Goal: Task Accomplishment & Management: Manage account settings

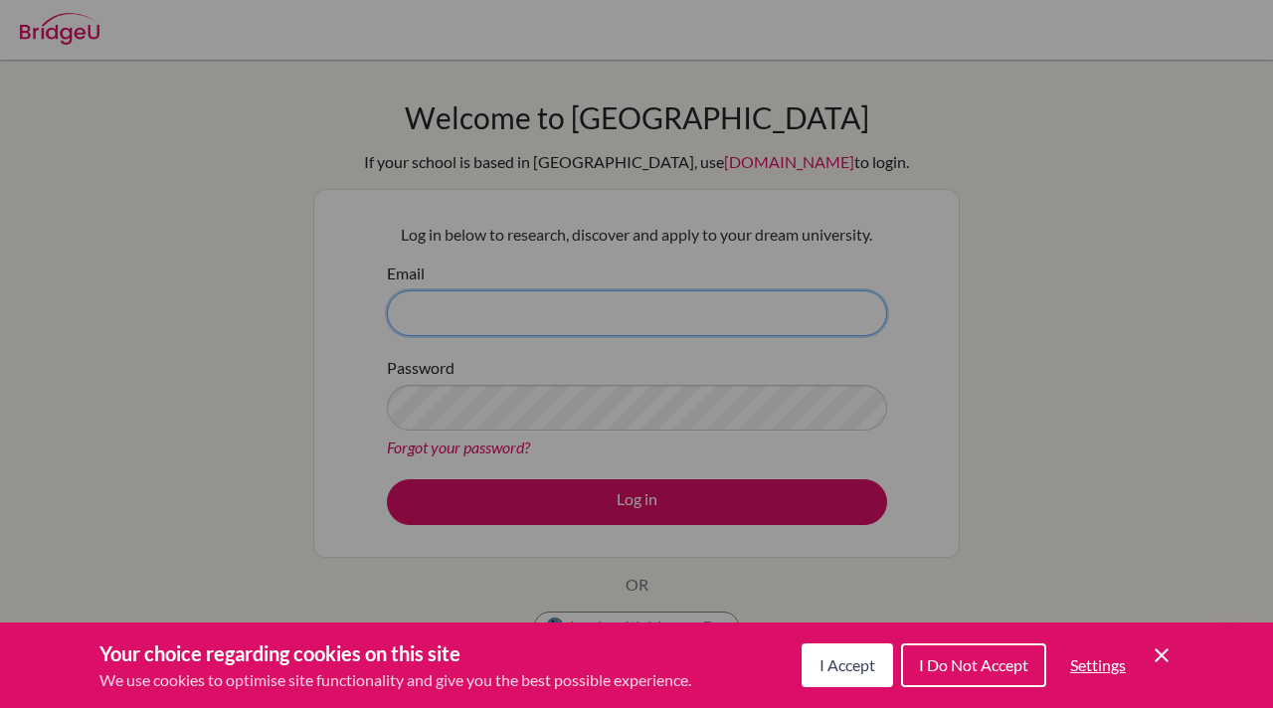
type input "[EMAIL_ADDRESS][DOMAIN_NAME]"
click at [397, 130] on div "Cookie Preferences" at bounding box center [636, 354] width 1273 height 708
type input "[EMAIL_ADDRESS][DOMAIN_NAME]"
click at [1264, 699] on div "Your choice regarding cookies on this site We use cookies to optimise site func…" at bounding box center [636, 666] width 1273 height 86
drag, startPoint x: 1264, startPoint y: 699, endPoint x: 1135, endPoint y: 340, distance: 381.6
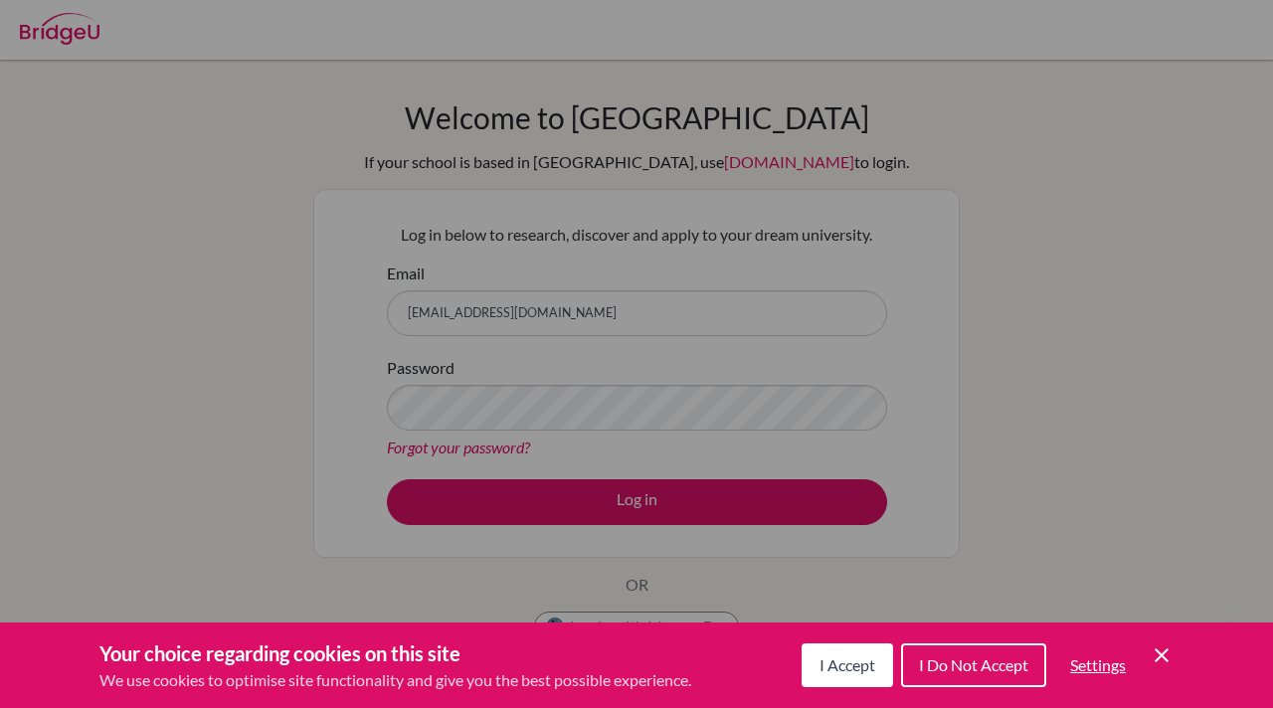
click at [0, 0] on div "Your choice regarding cookies on this site We use cookies to optimise site func…" at bounding box center [0, 0] width 0 height 0
click at [1156, 654] on icon "Cookie Control Close Icon" at bounding box center [1162, 655] width 24 height 24
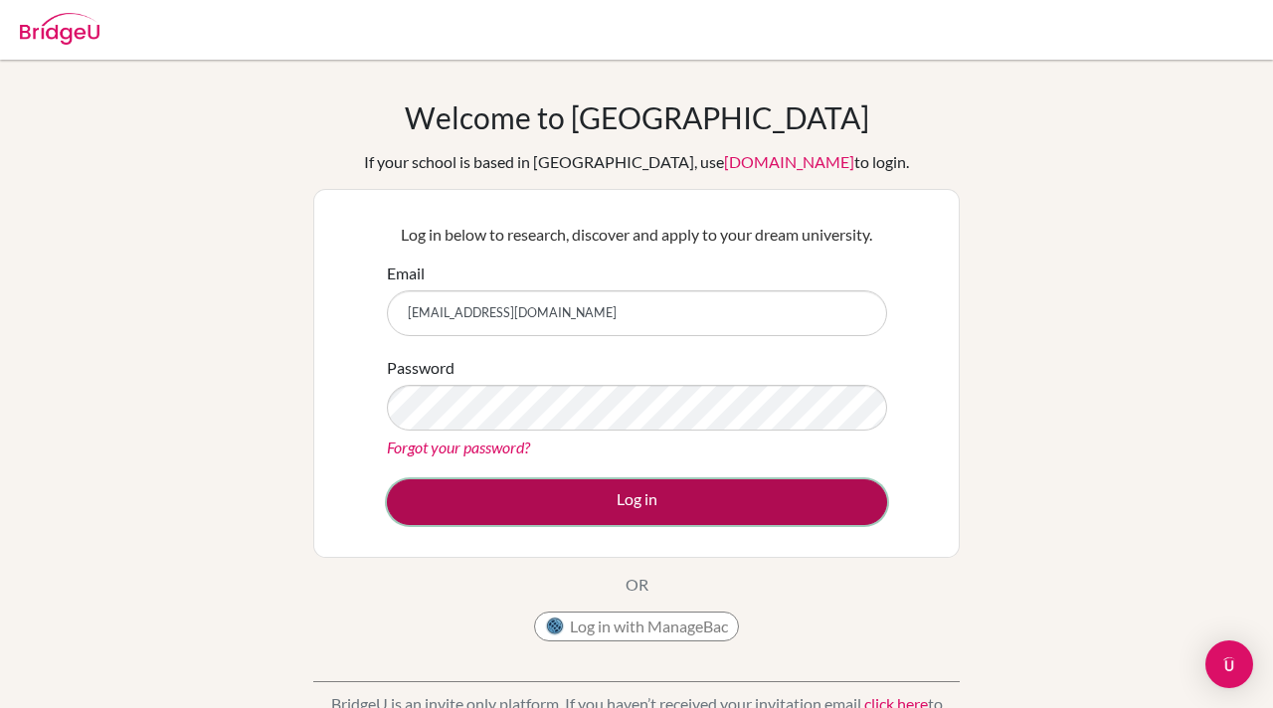
click at [663, 489] on button "Log in" at bounding box center [637, 502] width 500 height 46
